Goal: Information Seeking & Learning: Learn about a topic

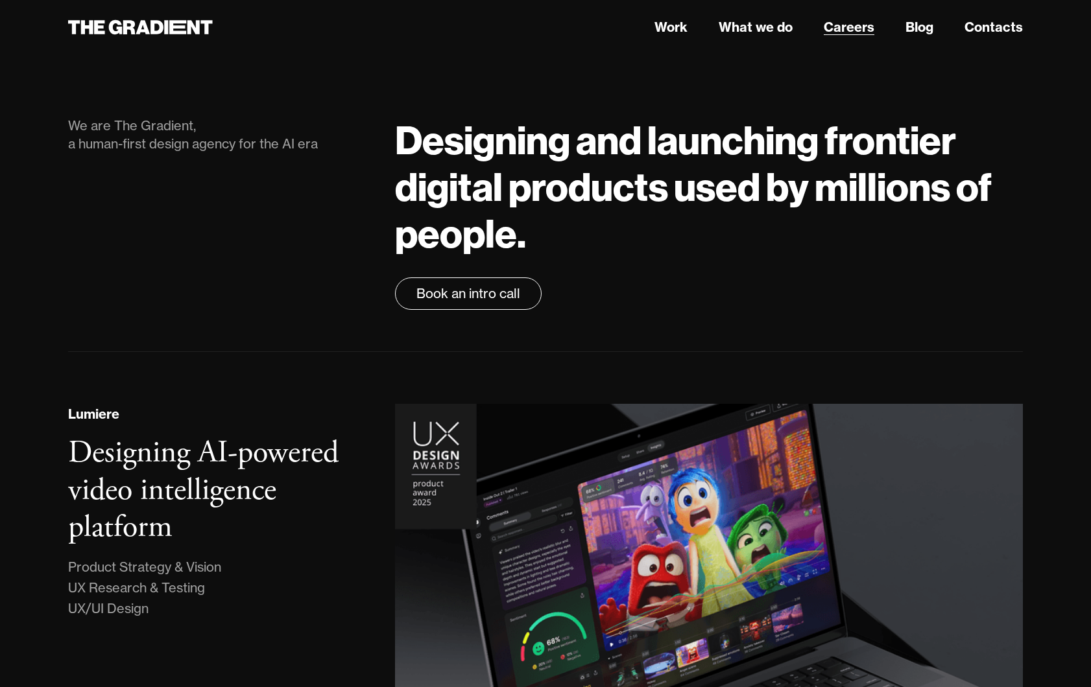
click at [844, 34] on link "Careers" at bounding box center [848, 27] width 51 height 19
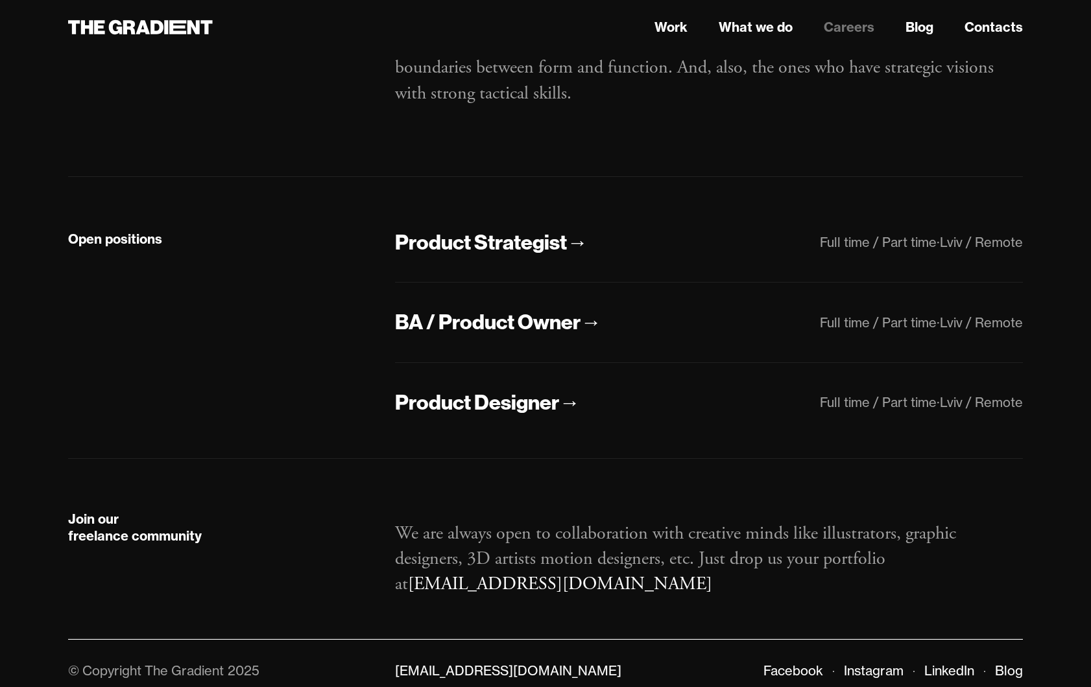
scroll to position [199, 0]
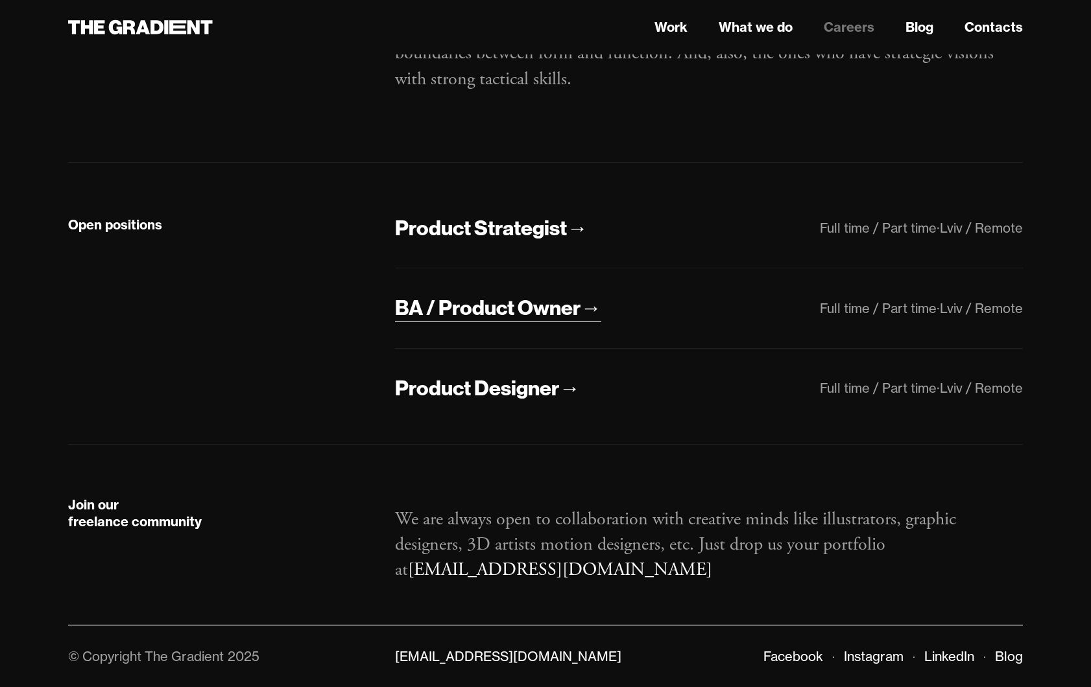
click at [576, 308] on div "BA / Product Owner" at bounding box center [487, 307] width 185 height 27
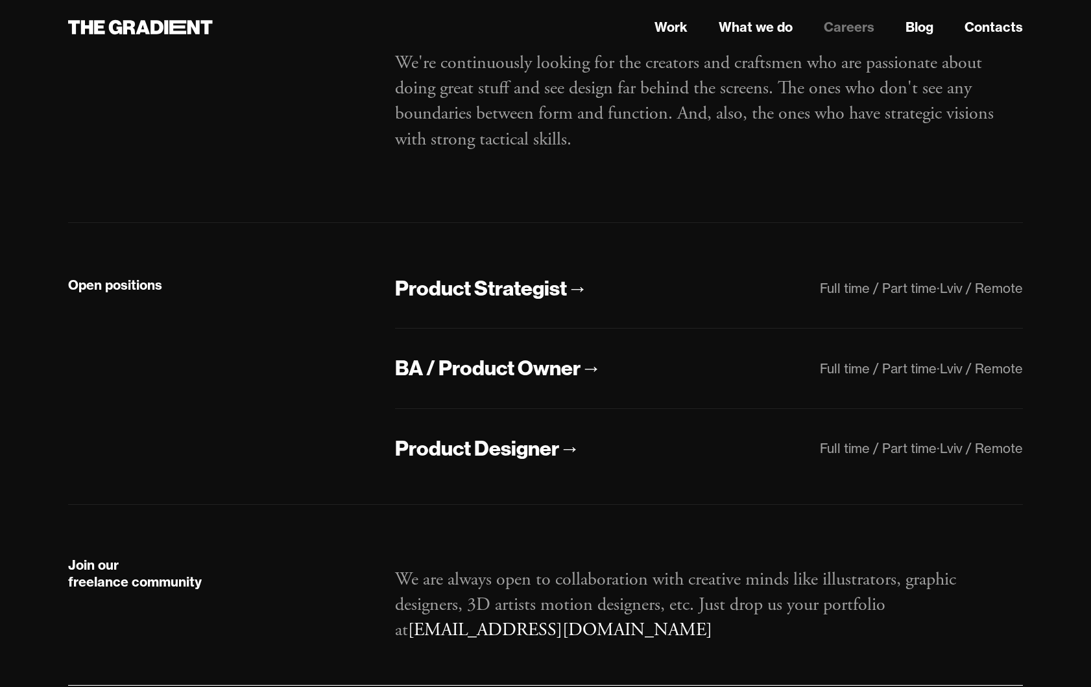
scroll to position [199, 0]
